Goal: Transaction & Acquisition: Purchase product/service

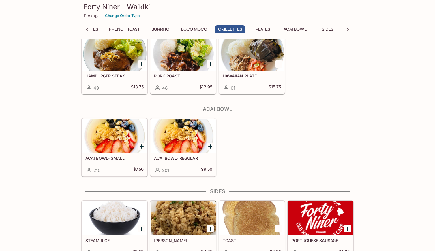
scroll to position [548, 0]
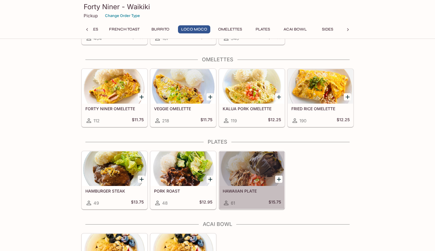
click at [249, 174] on div at bounding box center [251, 169] width 65 height 35
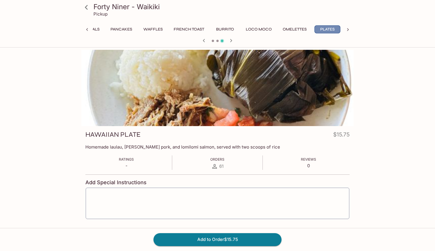
click at [330, 29] on button "Plates" at bounding box center [327, 29] width 26 height 8
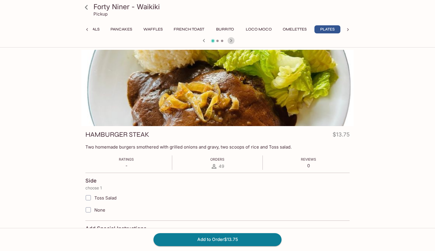
click at [231, 41] on icon "button" at bounding box center [230, 40] width 7 height 7
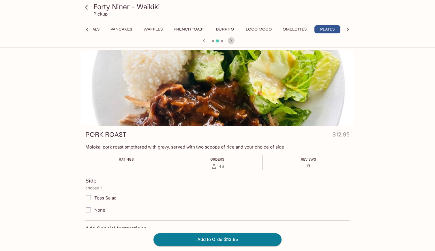
click at [231, 41] on icon "button" at bounding box center [230, 40] width 7 height 7
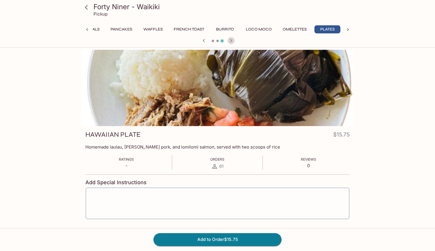
click at [231, 41] on icon "button" at bounding box center [230, 40] width 7 height 7
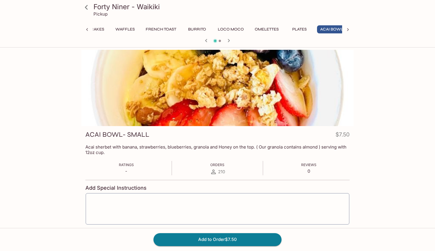
scroll to position [0, 76]
click at [231, 41] on icon "button" at bounding box center [228, 40] width 7 height 7
click at [349, 30] on icon at bounding box center [348, 30] width 6 height 6
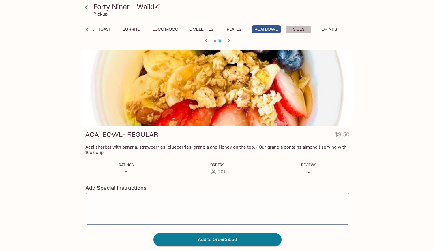
click at [296, 30] on button "Sides" at bounding box center [298, 29] width 26 height 8
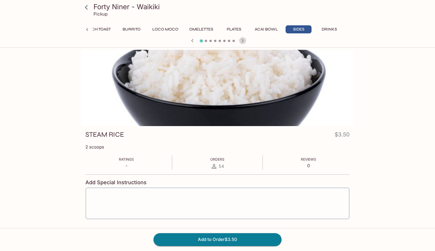
click at [242, 41] on icon "button" at bounding box center [242, 40] width 7 height 7
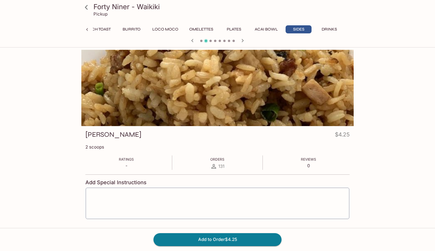
click at [242, 41] on icon "button" at bounding box center [242, 40] width 7 height 7
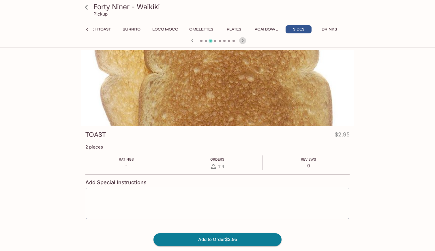
click at [242, 41] on icon "button" at bounding box center [242, 40] width 7 height 7
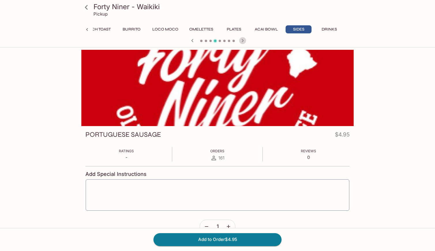
click at [242, 41] on icon "button" at bounding box center [242, 40] width 7 height 7
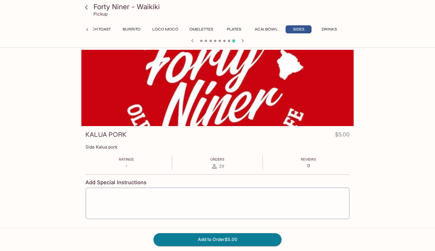
click at [242, 41] on icon "button" at bounding box center [242, 40] width 7 height 7
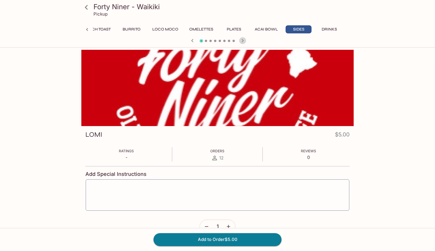
click at [242, 41] on icon "button" at bounding box center [242, 40] width 7 height 7
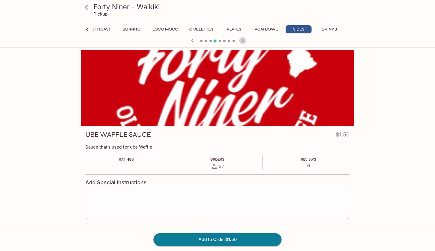
click at [242, 41] on icon "button" at bounding box center [242, 40] width 7 height 7
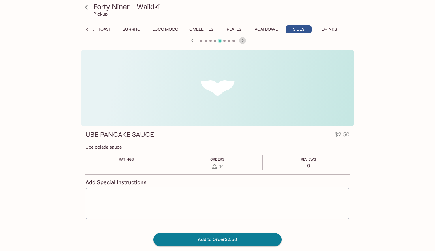
click at [242, 41] on icon "button" at bounding box center [242, 40] width 7 height 7
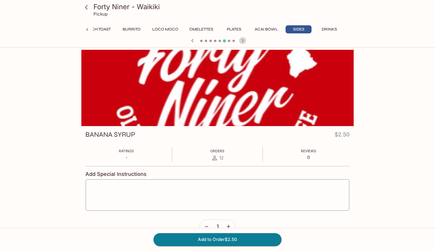
click at [242, 41] on icon "button" at bounding box center [242, 40] width 7 height 7
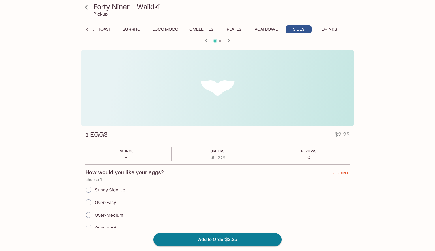
click at [242, 41] on div at bounding box center [217, 41] width 277 height 9
